Goal: Find specific page/section

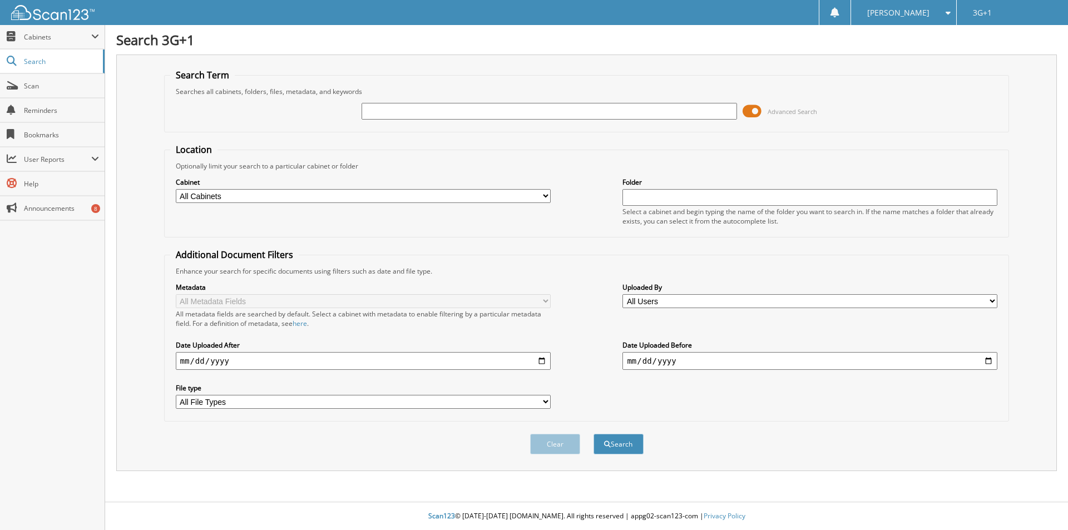
click at [513, 108] on input "text" at bounding box center [549, 111] width 375 height 17
type input "34772"
click at [594, 434] on button "Search" at bounding box center [619, 444] width 50 height 21
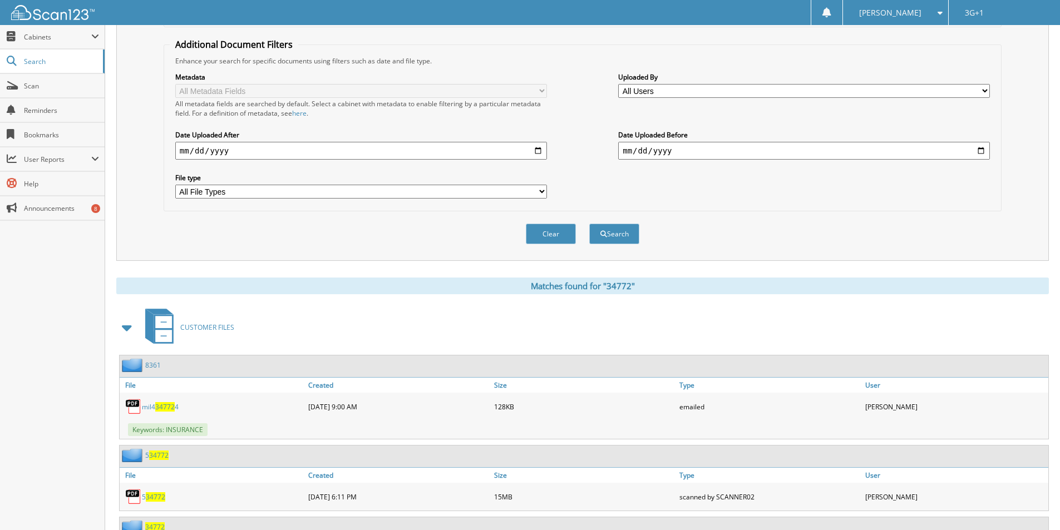
scroll to position [254, 0]
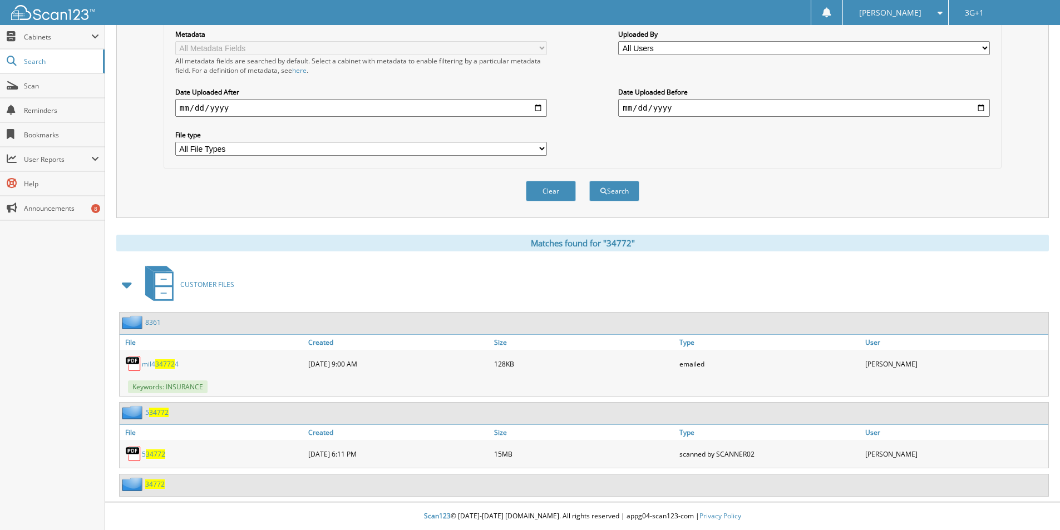
click at [155, 487] on span "34772" at bounding box center [154, 483] width 19 height 9
